Goal: Information Seeking & Learning: Understand process/instructions

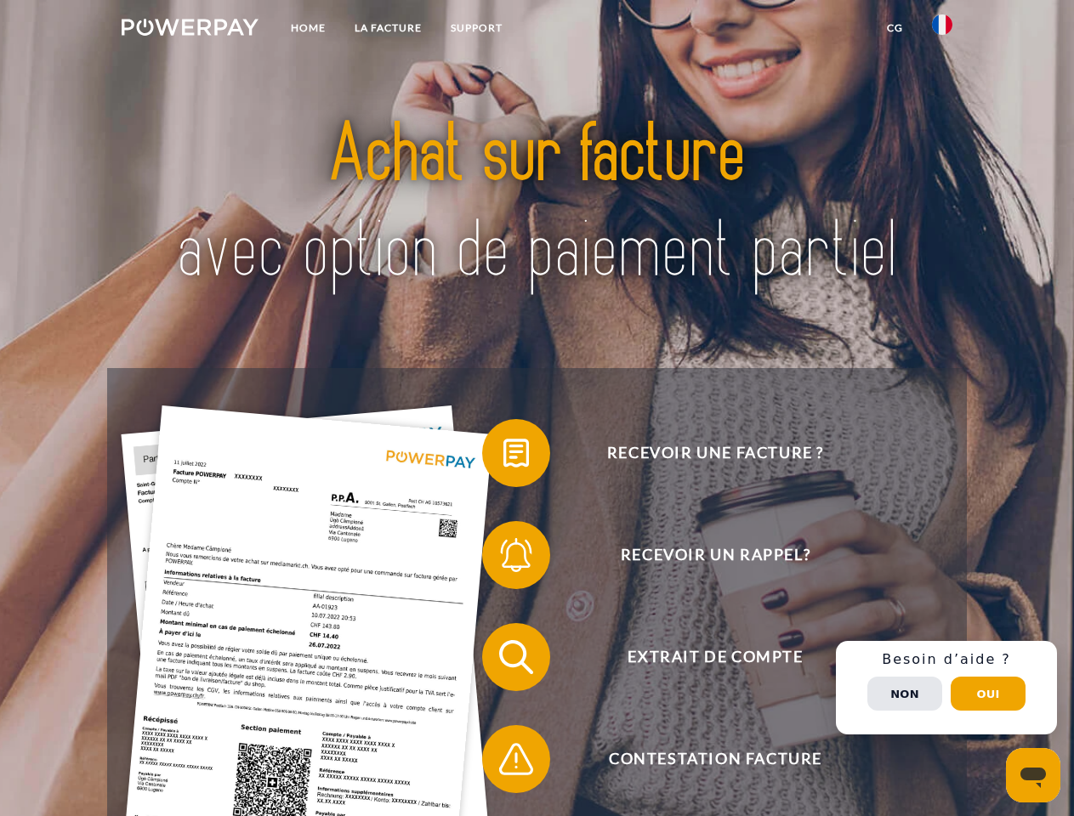
click at [190, 30] on img at bounding box center [190, 27] width 137 height 17
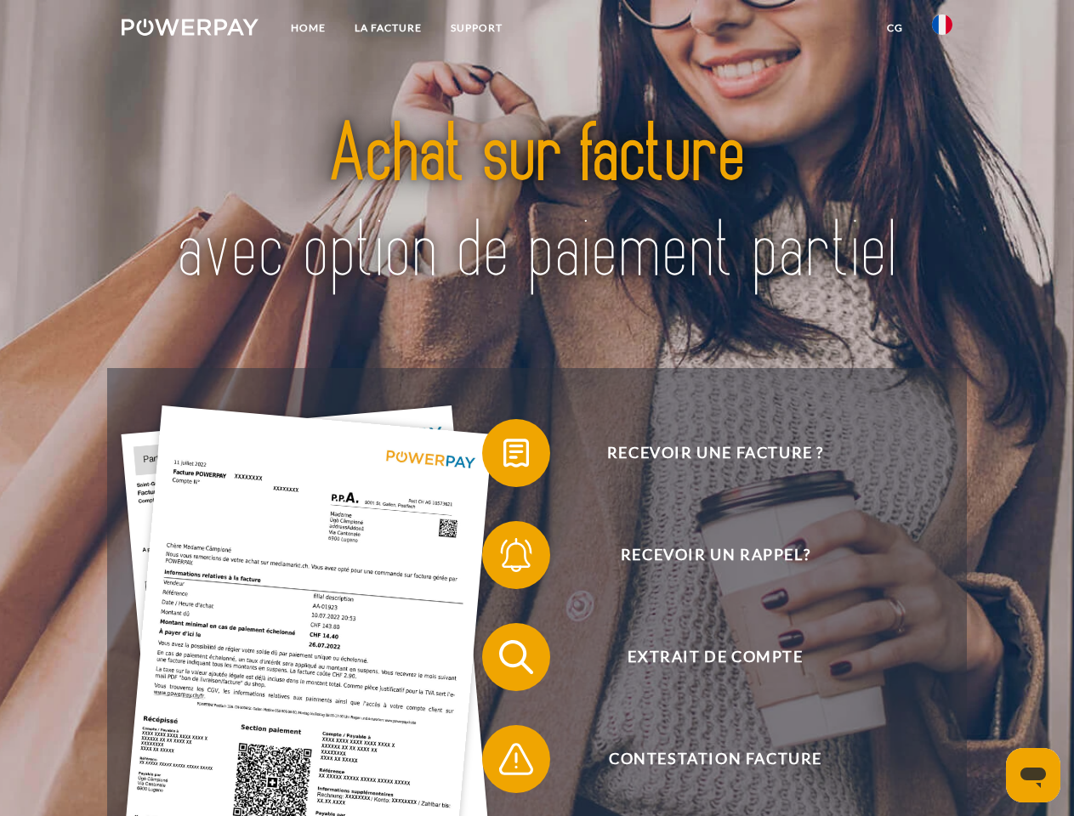
click at [942, 30] on img at bounding box center [942, 24] width 20 height 20
click at [895, 28] on link "CG" at bounding box center [895, 28] width 45 height 31
click at [503, 457] on span at bounding box center [490, 453] width 85 height 85
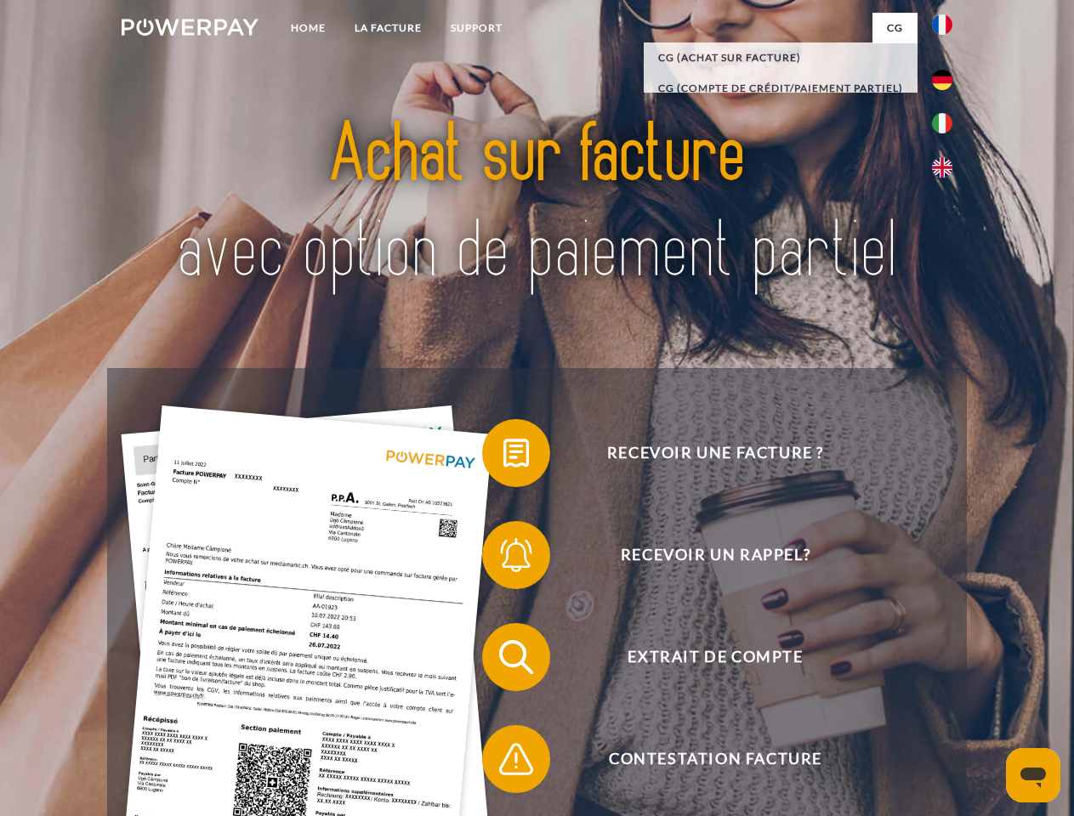
click at [503, 559] on span at bounding box center [490, 555] width 85 height 85
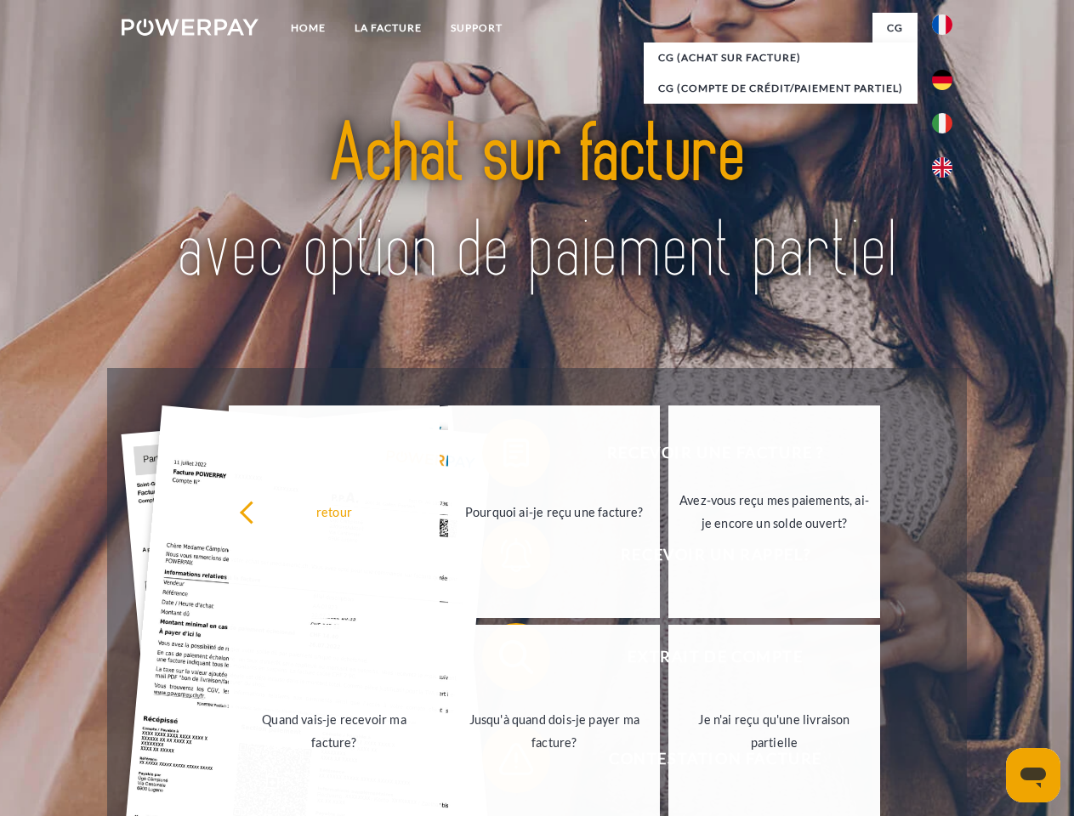
click at [503, 661] on link "Jusqu'à quand dois-je payer ma facture?" at bounding box center [554, 731] width 212 height 213
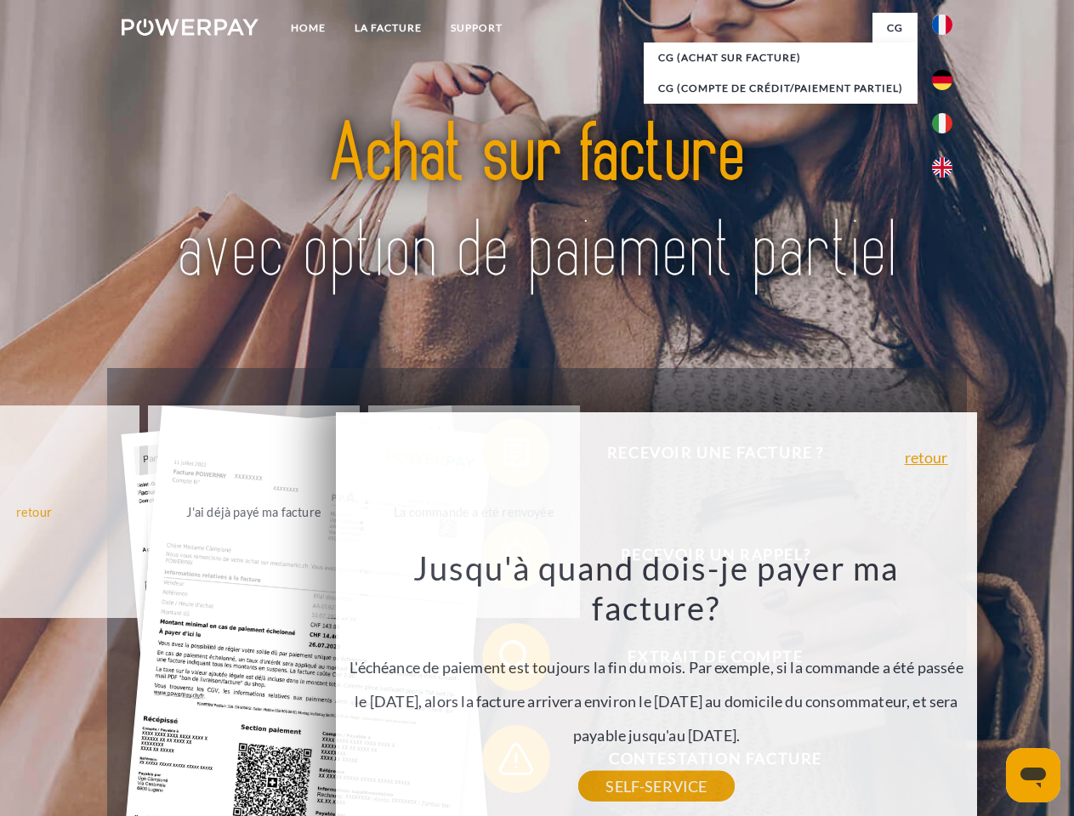
click at [503, 763] on div "Recevoir une facture ? Recevoir un rappel? Extrait de compte retour" at bounding box center [536, 708] width 859 height 680
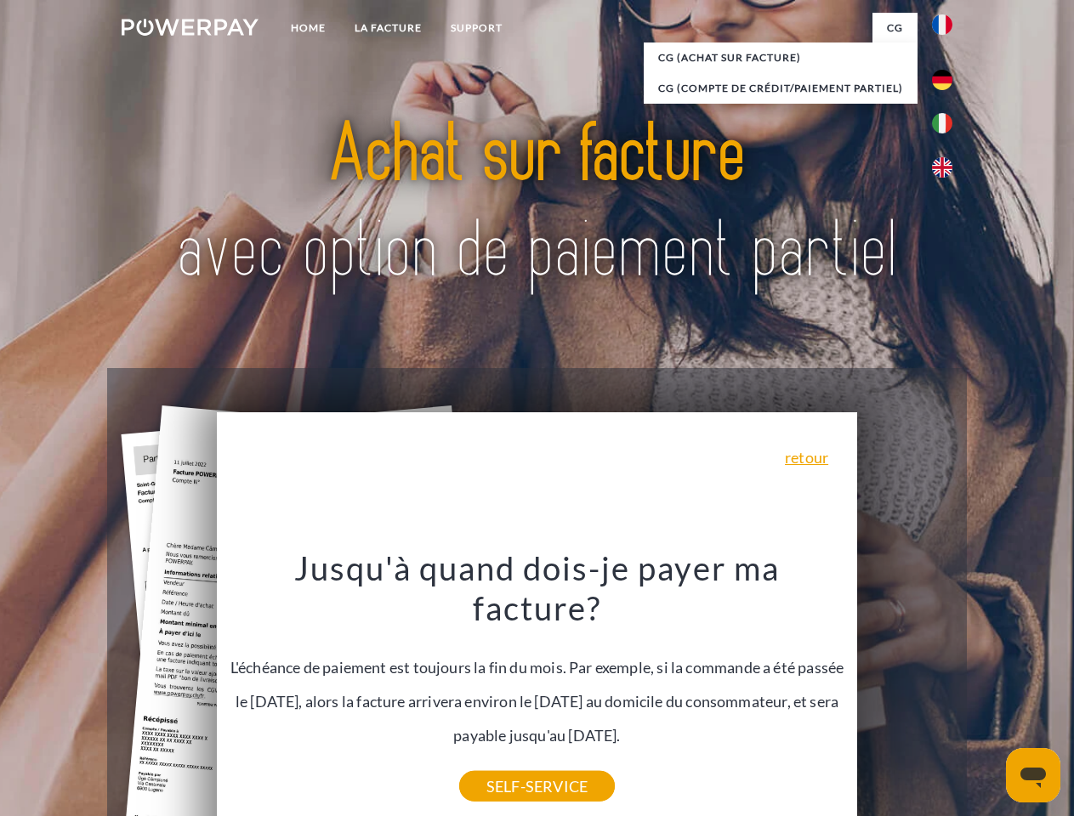
click at [947, 688] on div "Recevoir une facture ? Recevoir un rappel? Extrait de compte retour" at bounding box center [536, 708] width 859 height 680
click at [905, 691] on span "Extrait de compte" at bounding box center [715, 657] width 417 height 68
click at [988, 694] on header "Home LA FACTURE Support" at bounding box center [537, 587] width 1074 height 1174
